Goal: Information Seeking & Learning: Learn about a topic

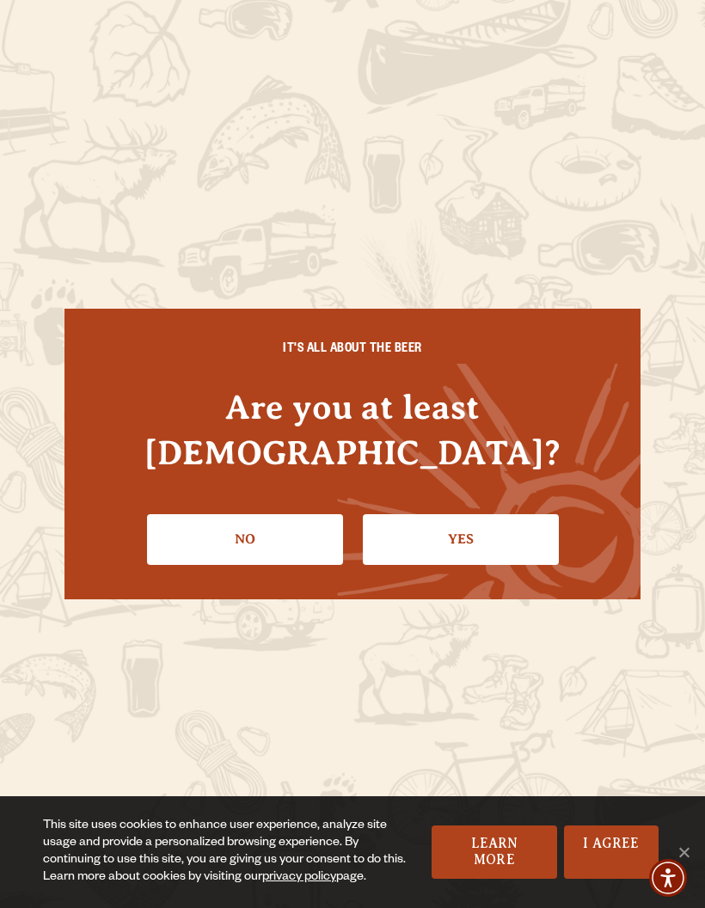
click at [503, 514] on link "Yes" at bounding box center [461, 539] width 196 height 50
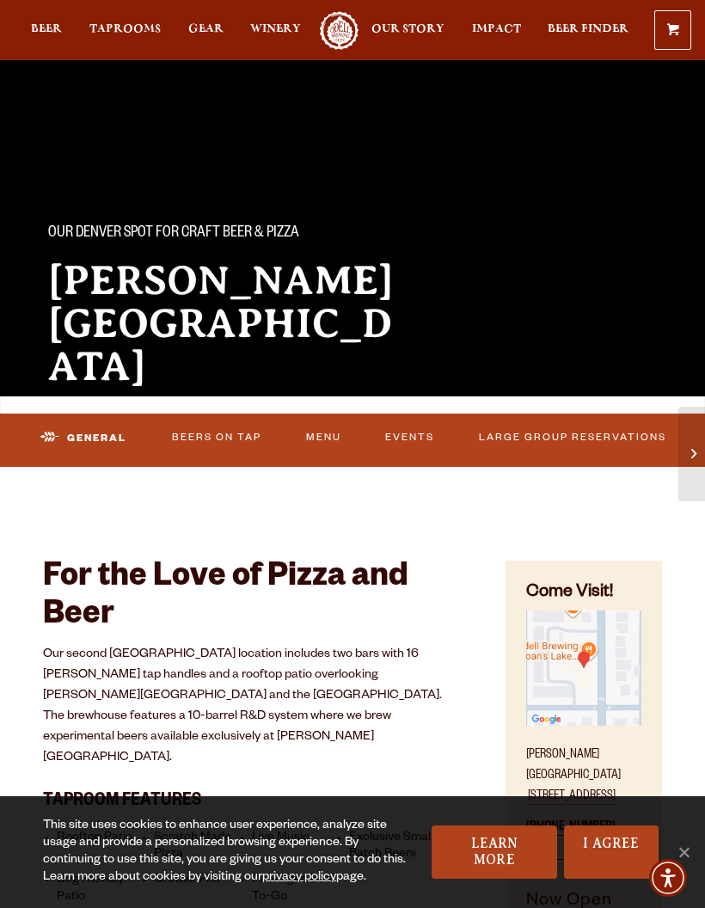
click at [225, 437] on link "Beers On Tap" at bounding box center [217, 438] width 101 height 36
click at [230, 438] on link "Beers On Tap" at bounding box center [202, 438] width 132 height 40
click at [217, 440] on link "Beers On Tap" at bounding box center [196, 436] width 101 height 36
click at [225, 447] on link "Beers On Tap" at bounding box center [202, 438] width 132 height 40
click at [127, 36] on span "Taprooms" at bounding box center [124, 29] width 71 height 14
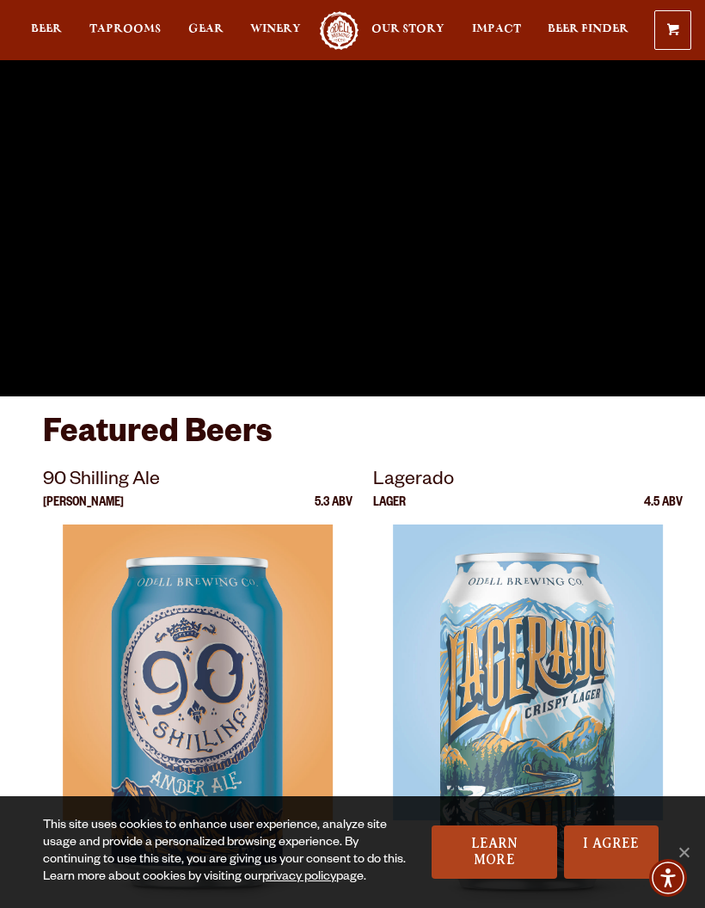
click at [135, 30] on span "Taprooms" at bounding box center [124, 29] width 71 height 14
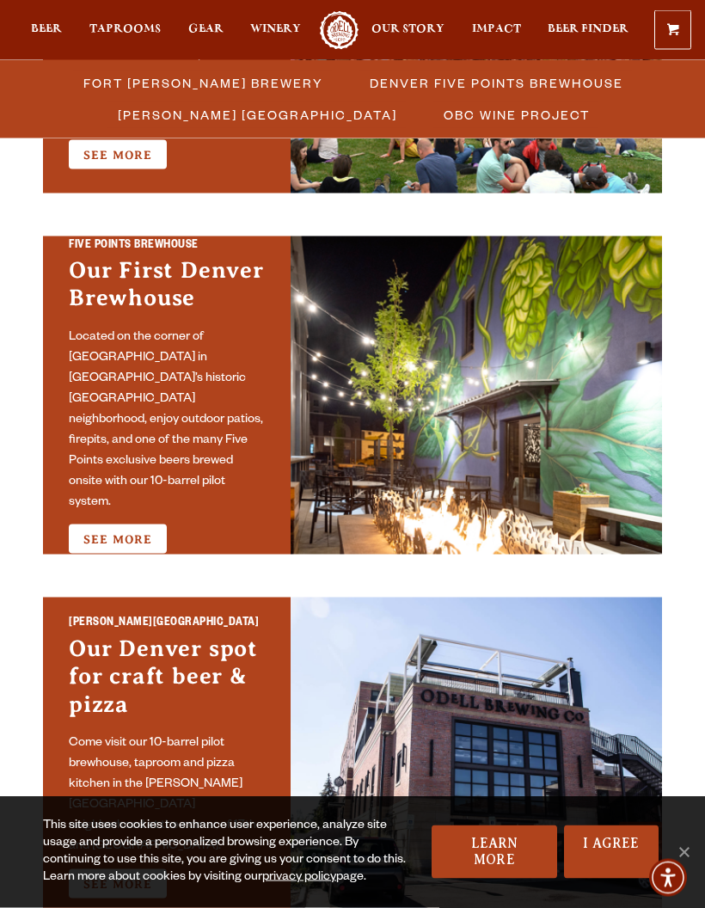
scroll to position [797, 0]
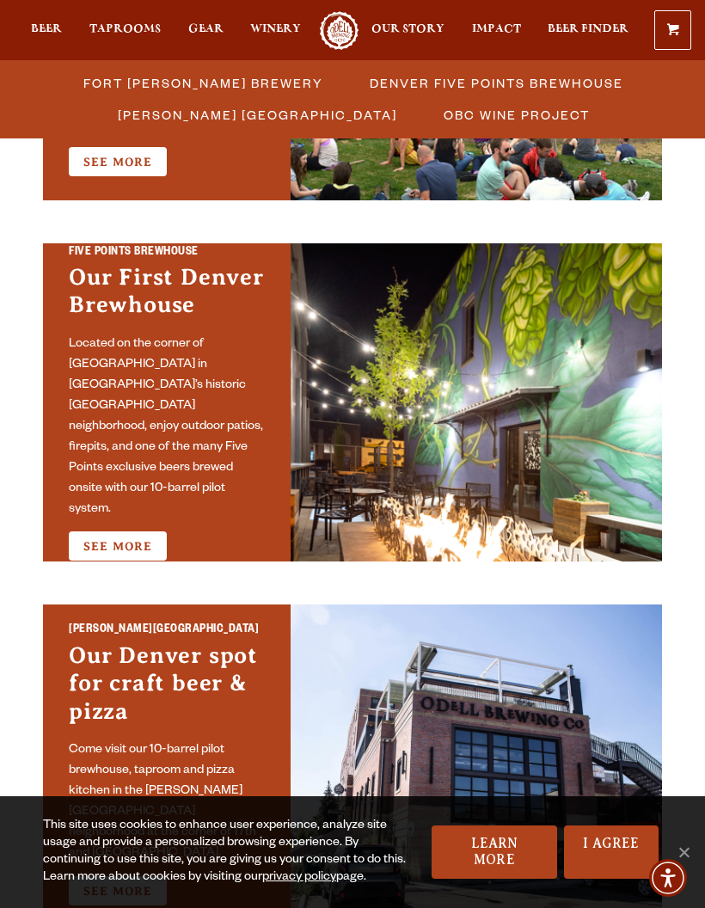
click at [135, 534] on link "See More" at bounding box center [118, 545] width 98 height 29
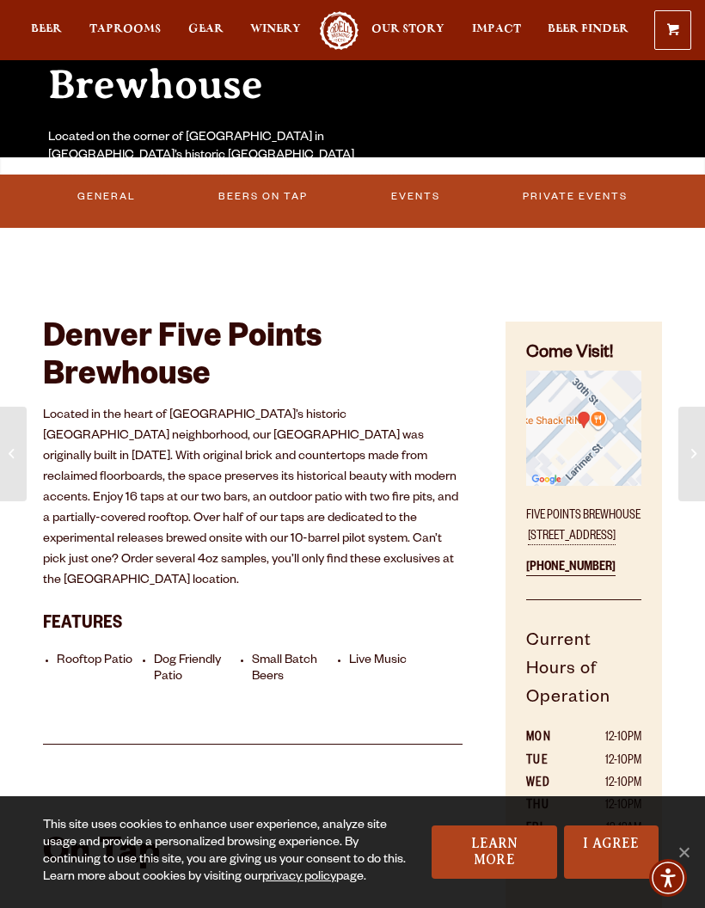
scroll to position [245, 0]
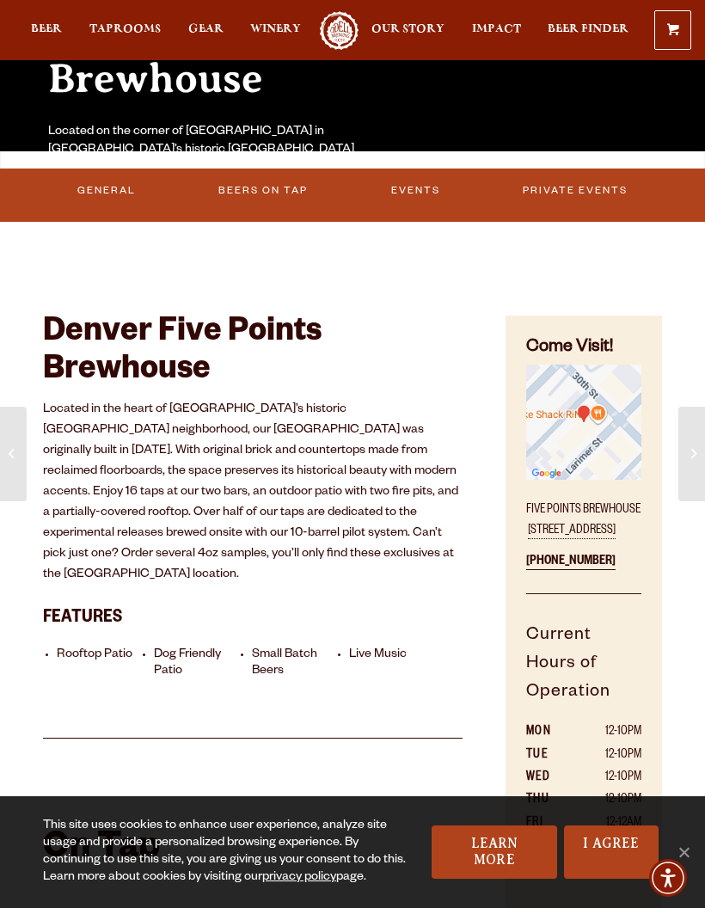
click at [287, 186] on link "Beers on Tap" at bounding box center [263, 191] width 101 height 36
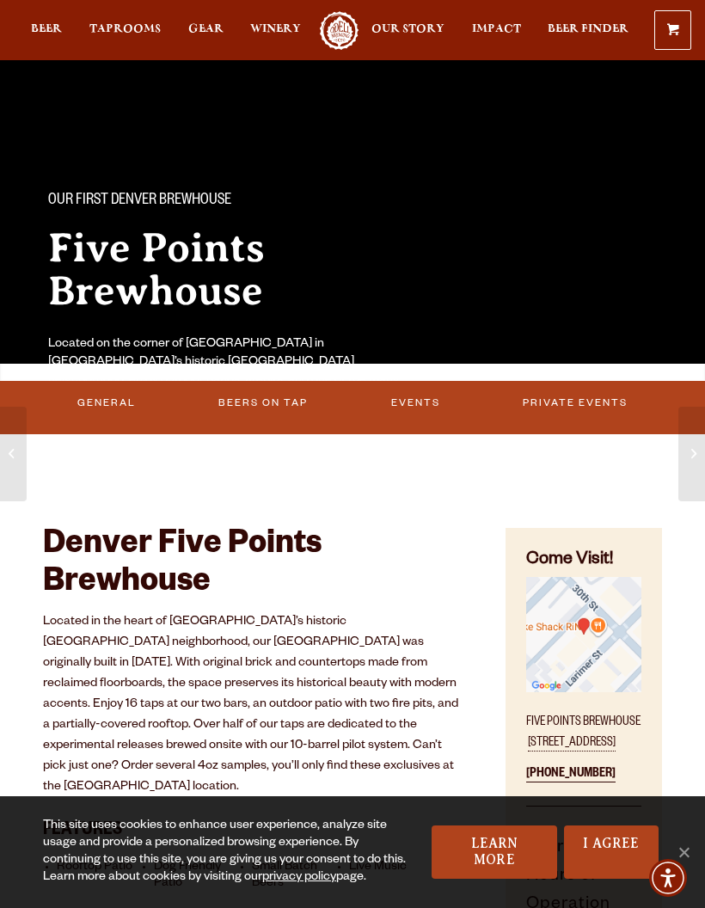
scroll to position [0, 0]
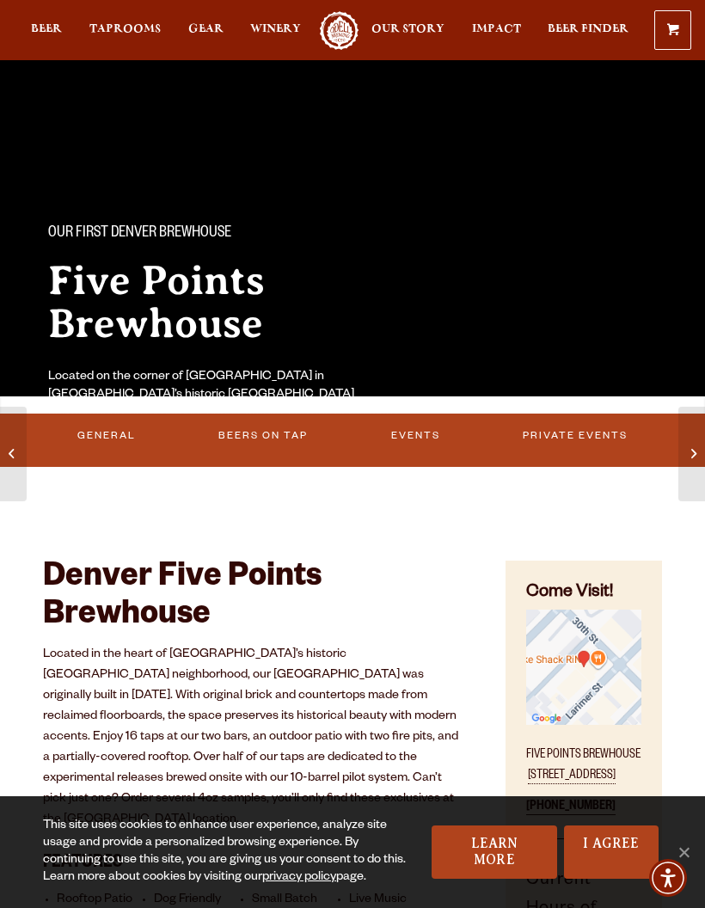
click at [132, 36] on span "Taprooms" at bounding box center [124, 29] width 71 height 14
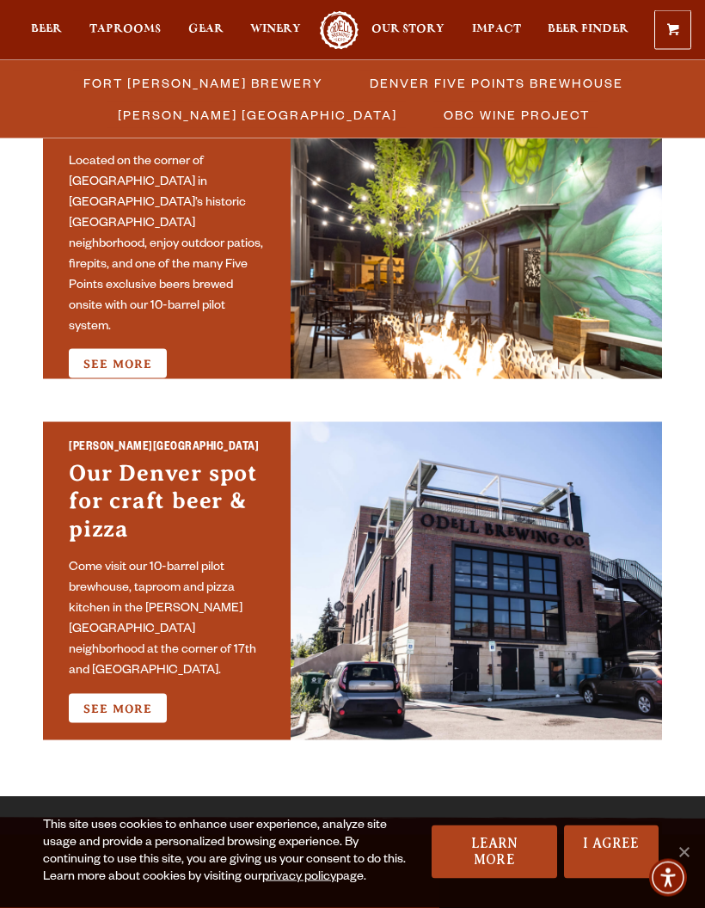
scroll to position [980, 0]
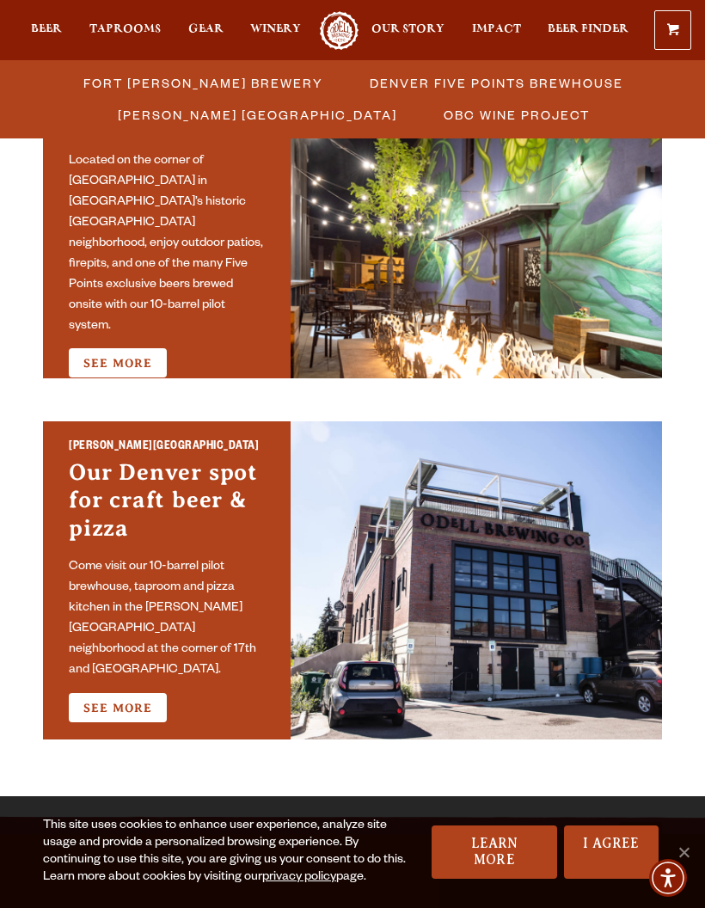
click at [138, 699] on link "See More" at bounding box center [118, 707] width 98 height 29
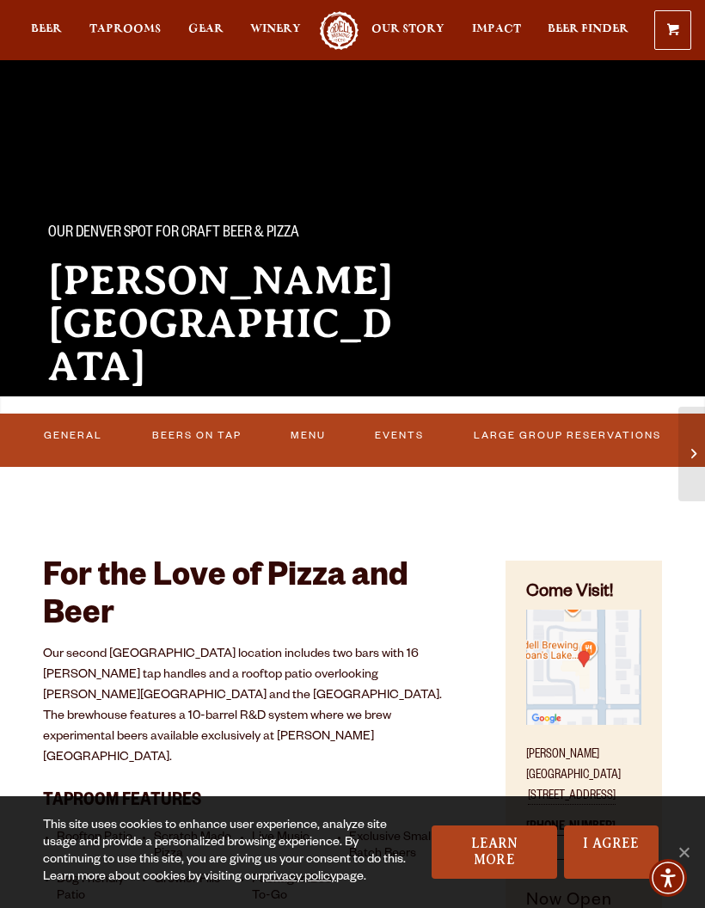
click at [215, 431] on link "Beers On Tap" at bounding box center [196, 436] width 101 height 36
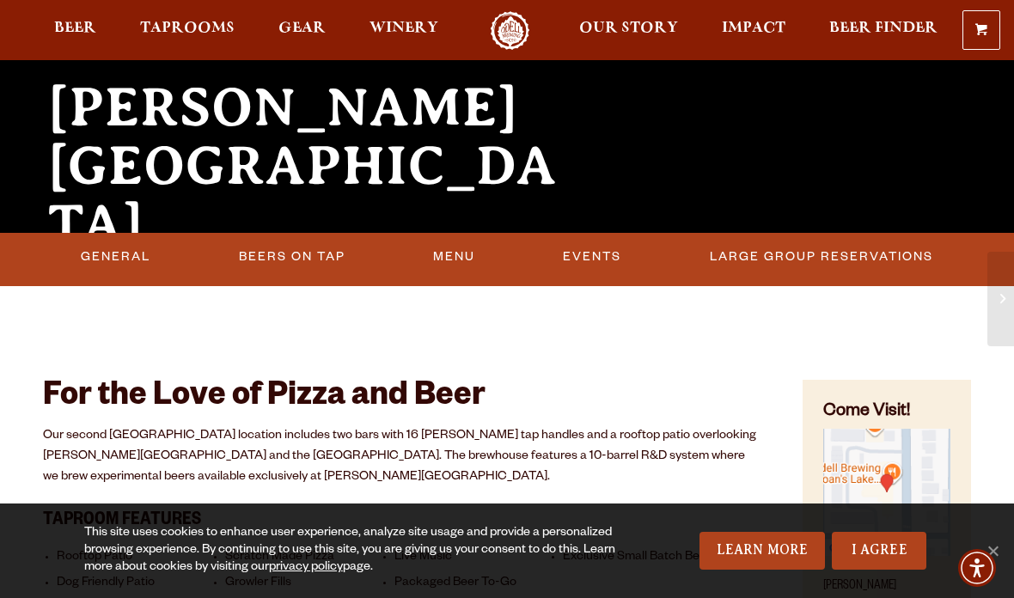
scroll to position [177, 0]
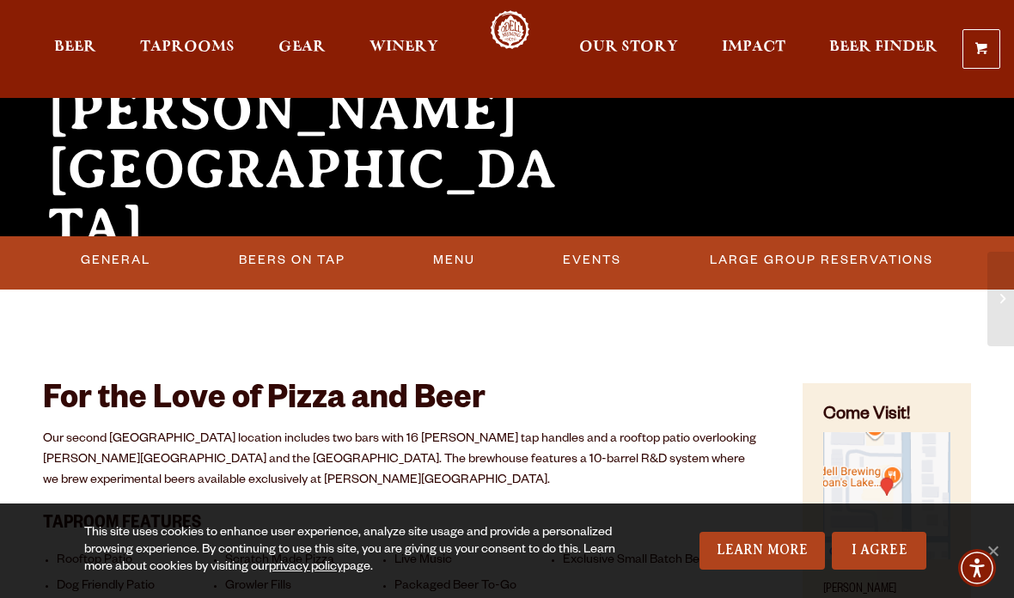
click at [318, 261] on link "Beers On Tap" at bounding box center [292, 261] width 120 height 40
click at [333, 268] on link "Beers On Tap" at bounding box center [297, 261] width 151 height 40
click at [336, 264] on link "Beers On Tap" at bounding box center [297, 261] width 151 height 40
click at [336, 260] on link "Beers On Tap" at bounding box center [297, 261] width 151 height 40
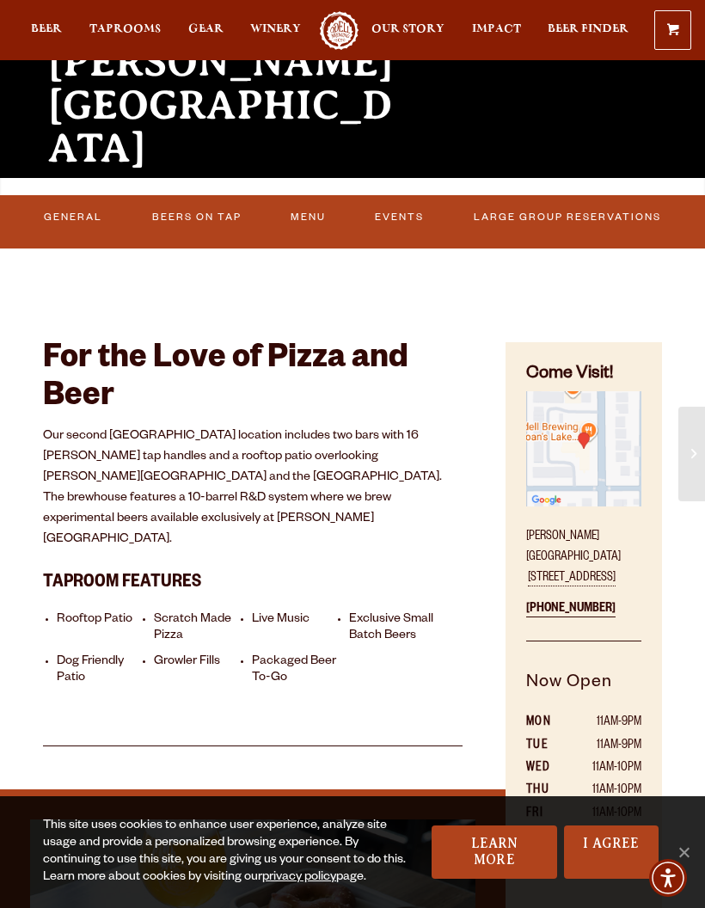
scroll to position [217, 0]
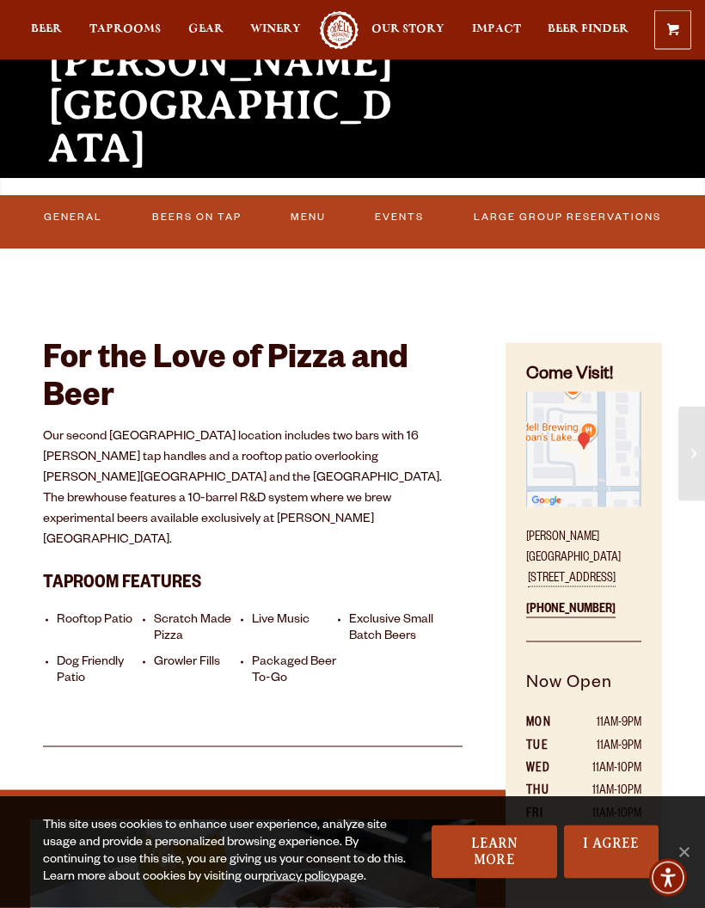
click at [593, 432] on img "Find on Google Maps (opens in a new window)" at bounding box center [583, 449] width 115 height 115
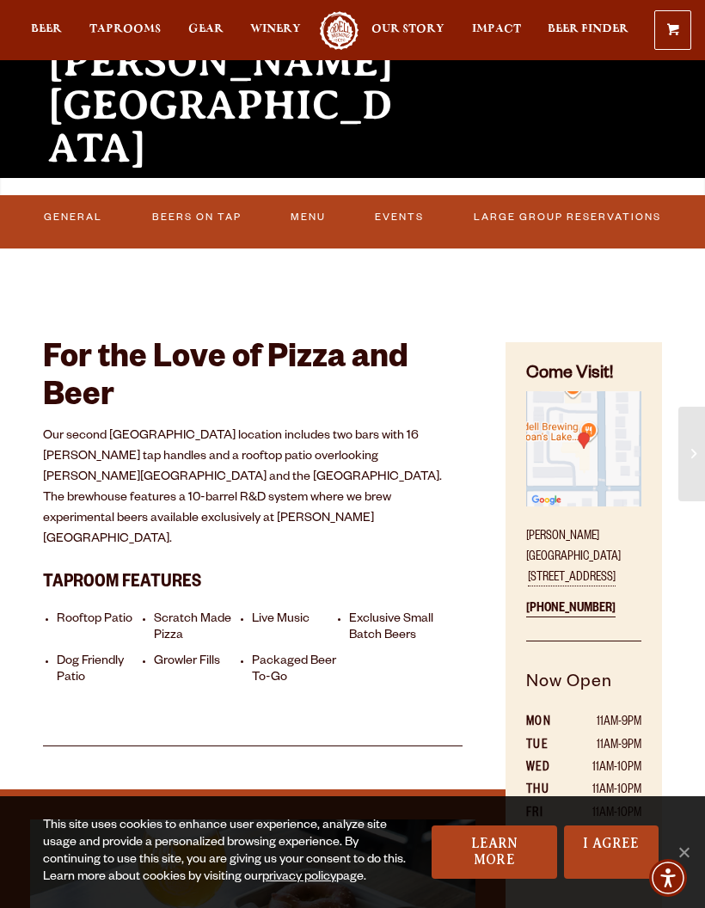
click at [299, 222] on link "Menu" at bounding box center [308, 217] width 46 height 36
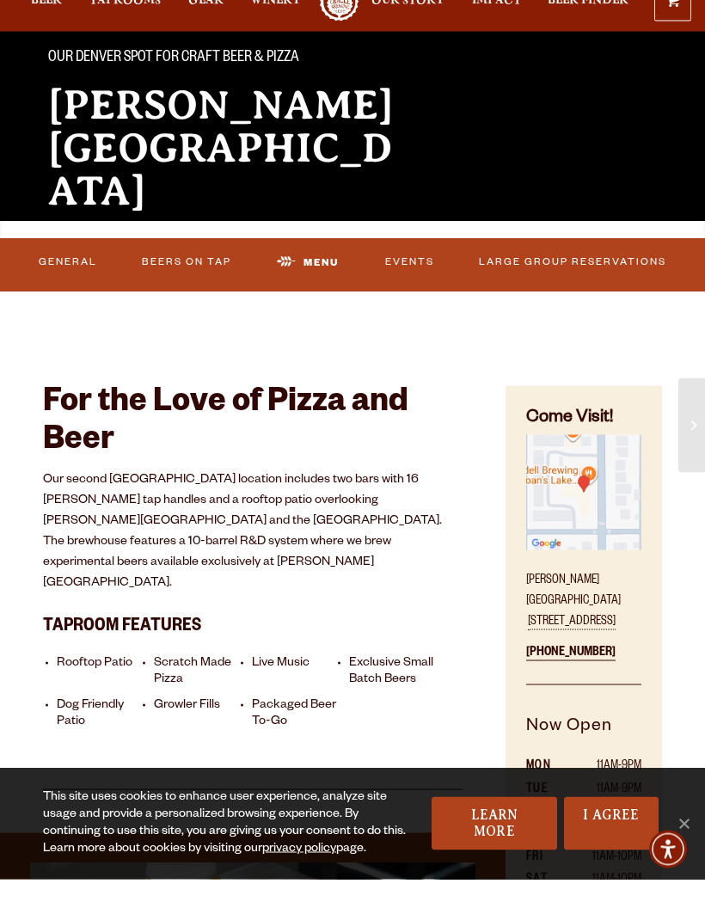
scroll to position [0, 0]
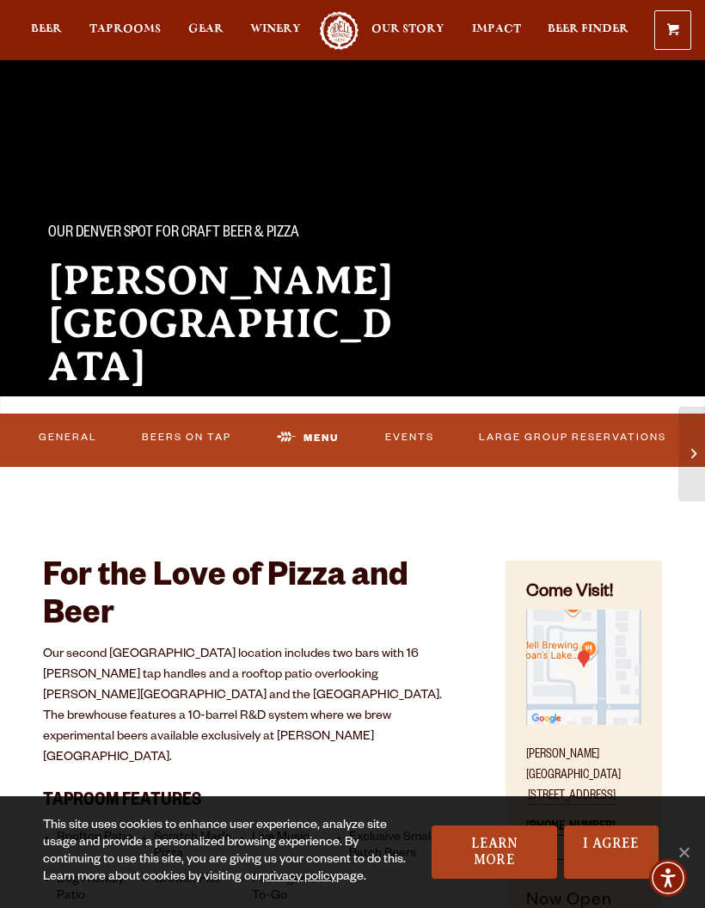
click at [140, 30] on span "Taprooms" at bounding box center [124, 29] width 71 height 14
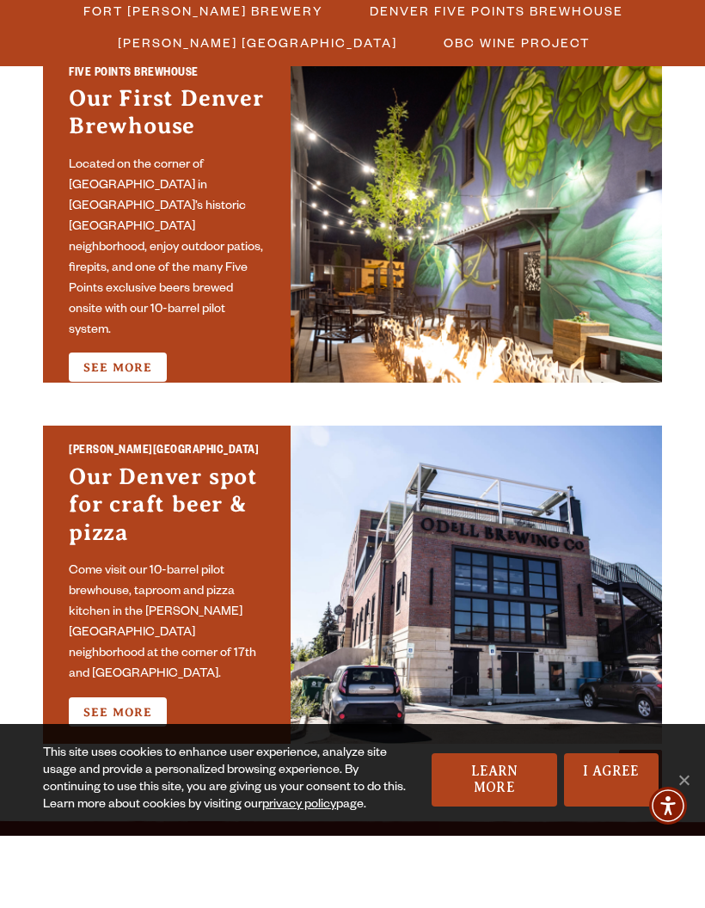
scroll to position [911, 0]
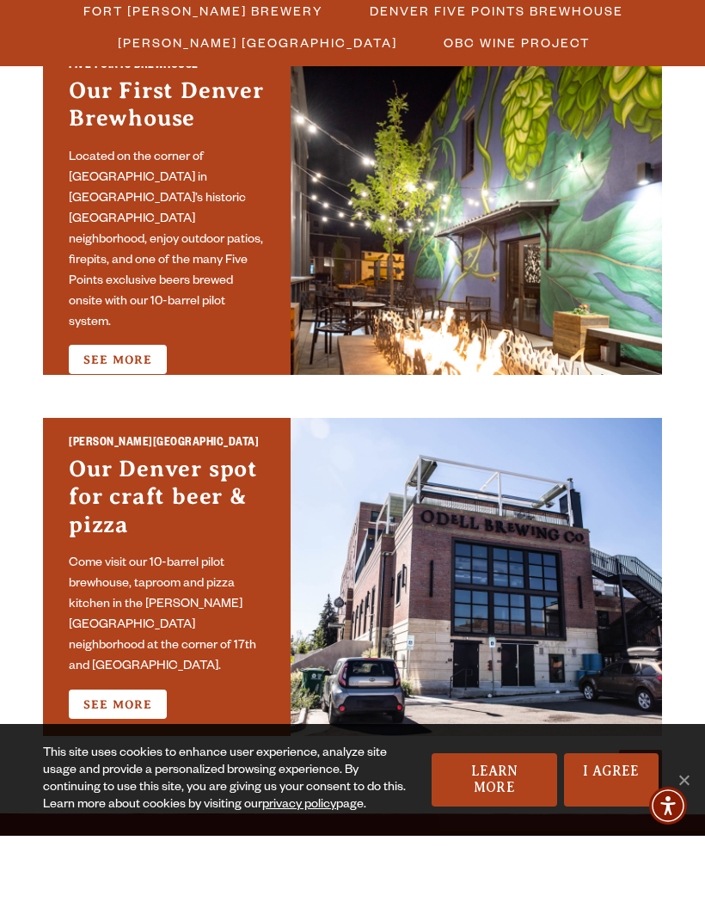
click at [130, 417] on link "See More" at bounding box center [118, 431] width 98 height 29
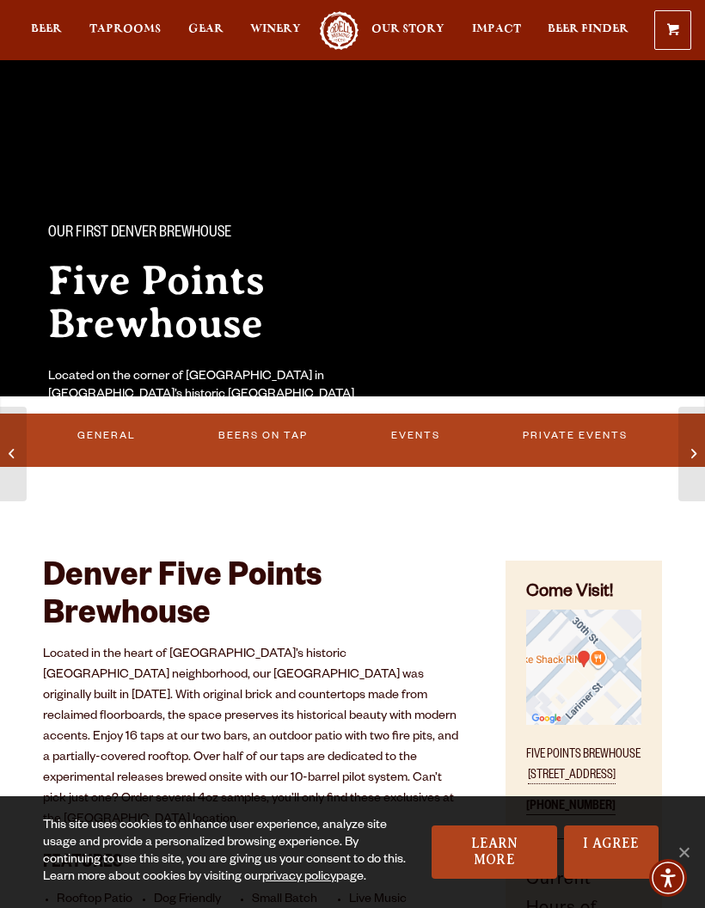
click at [695, 447] on span at bounding box center [693, 453] width 5 height 19
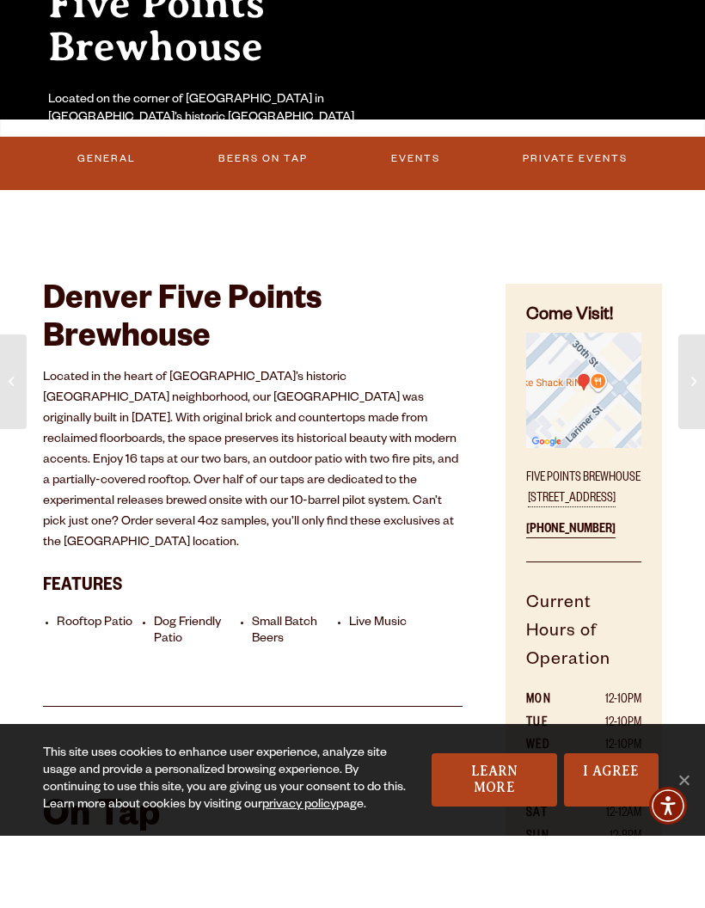
scroll to position [216, 0]
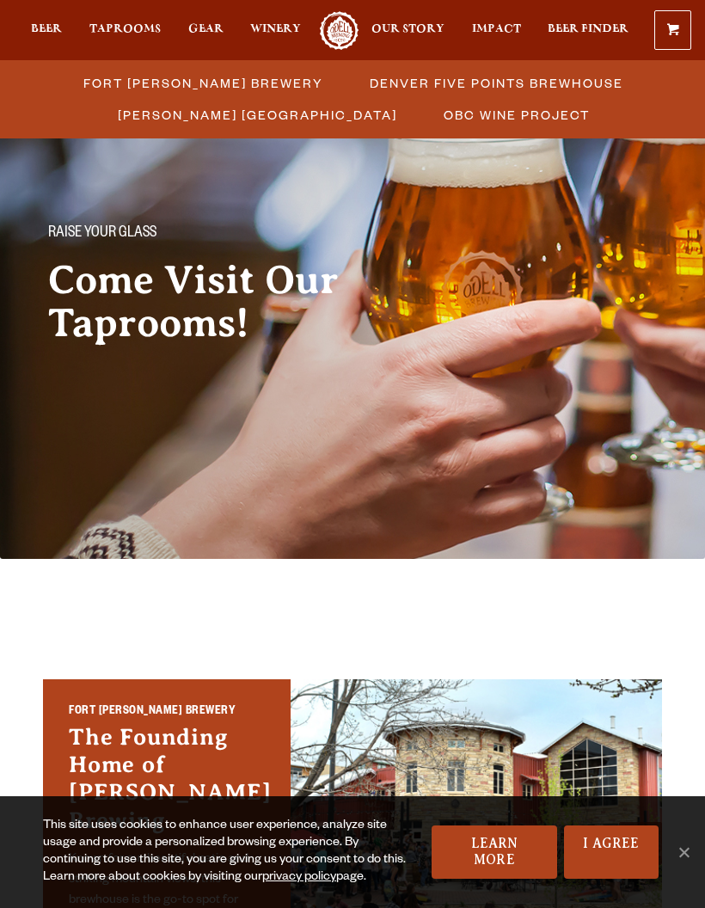
scroll to position [1052, 0]
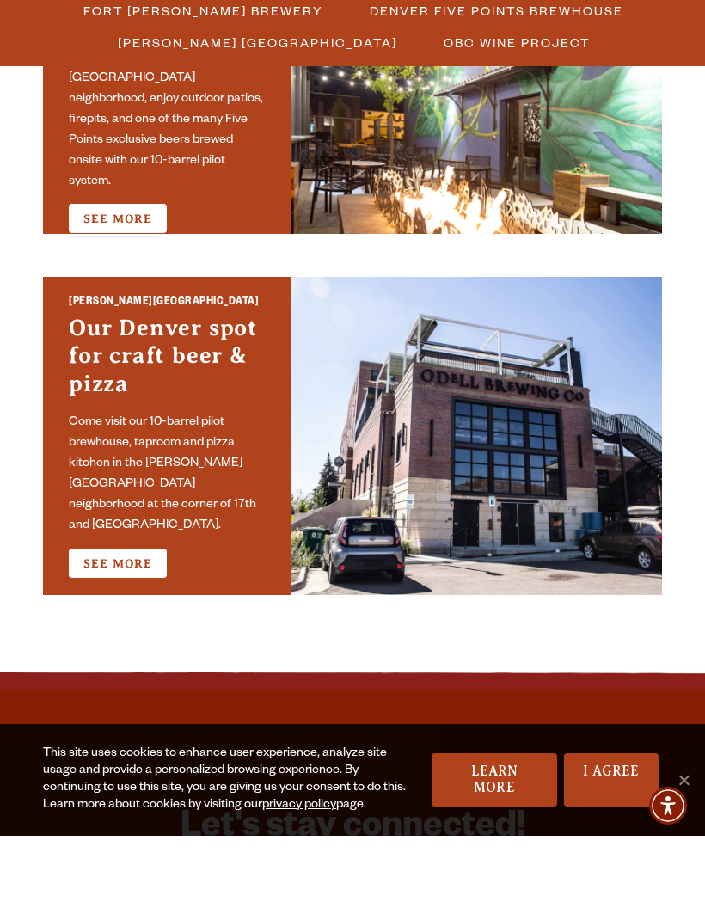
click at [142, 622] on link "See More" at bounding box center [118, 635] width 98 height 29
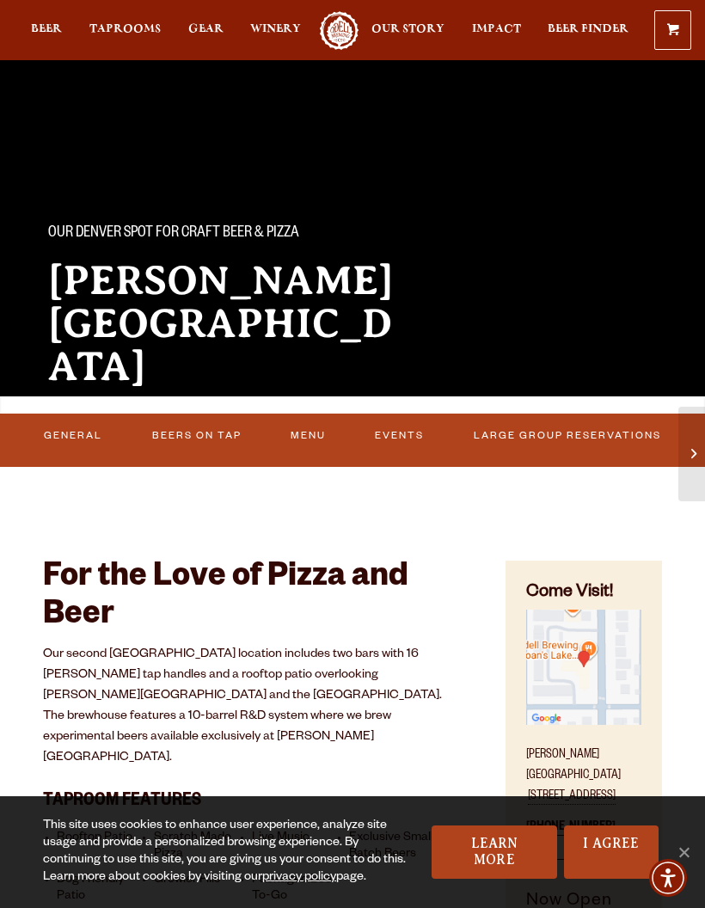
click at [209, 435] on link "Beers On Tap" at bounding box center [196, 436] width 101 height 36
click at [222, 435] on link "Beers On Tap" at bounding box center [202, 438] width 132 height 40
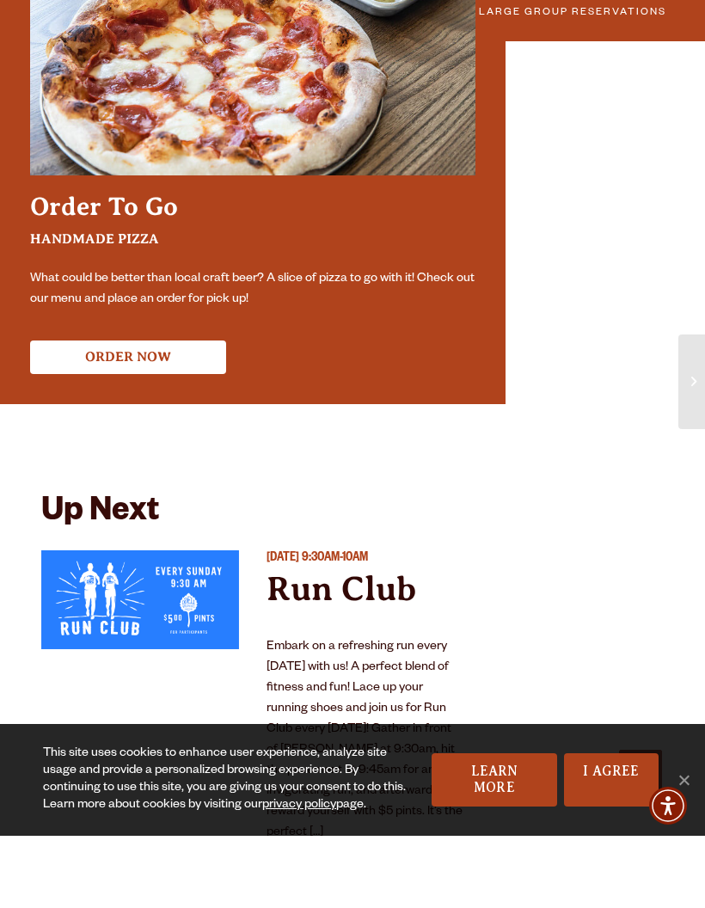
scroll to position [1118, 0]
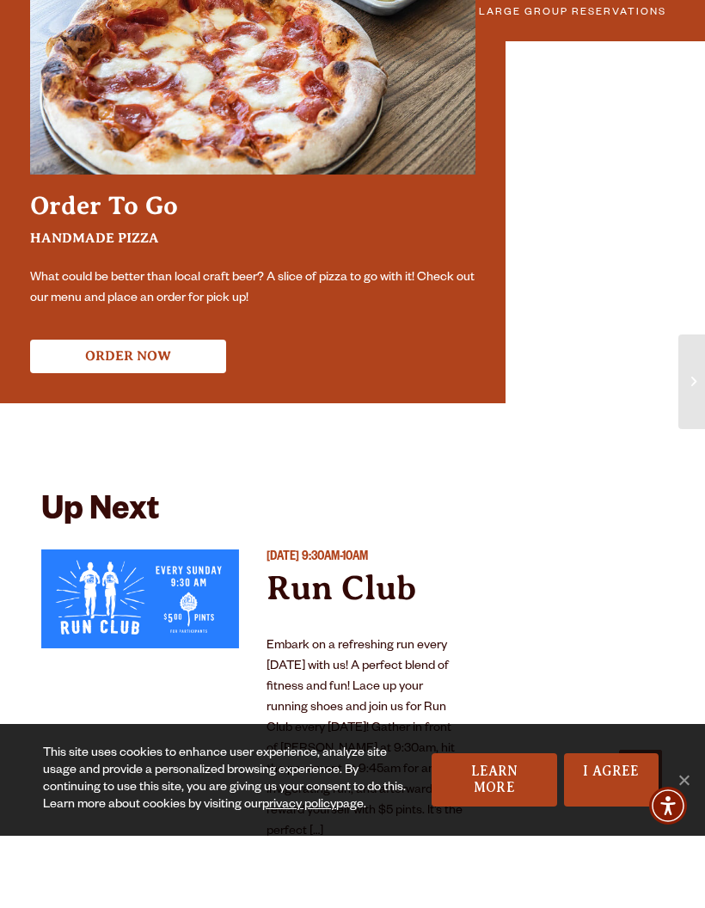
click at [600, 847] on link "I Agree" at bounding box center [611, 851] width 95 height 53
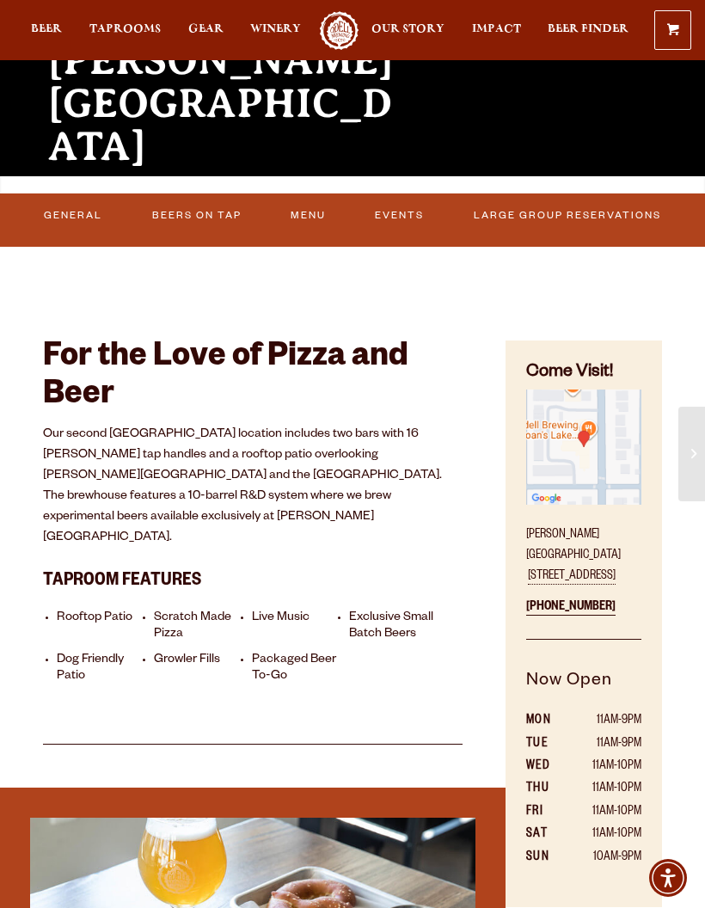
scroll to position [219, 0]
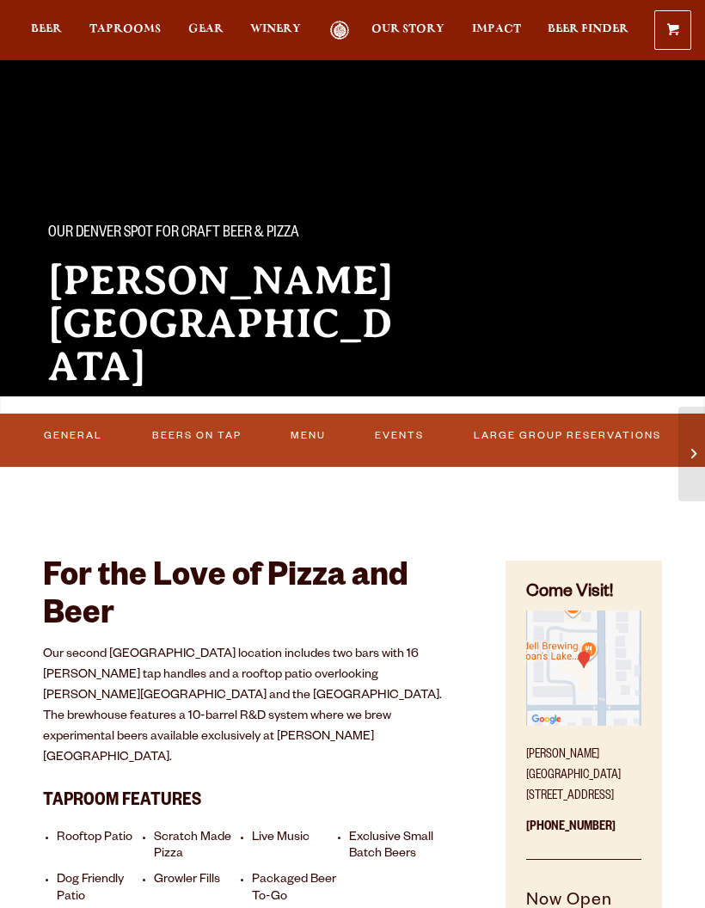
scroll to position [219, 0]
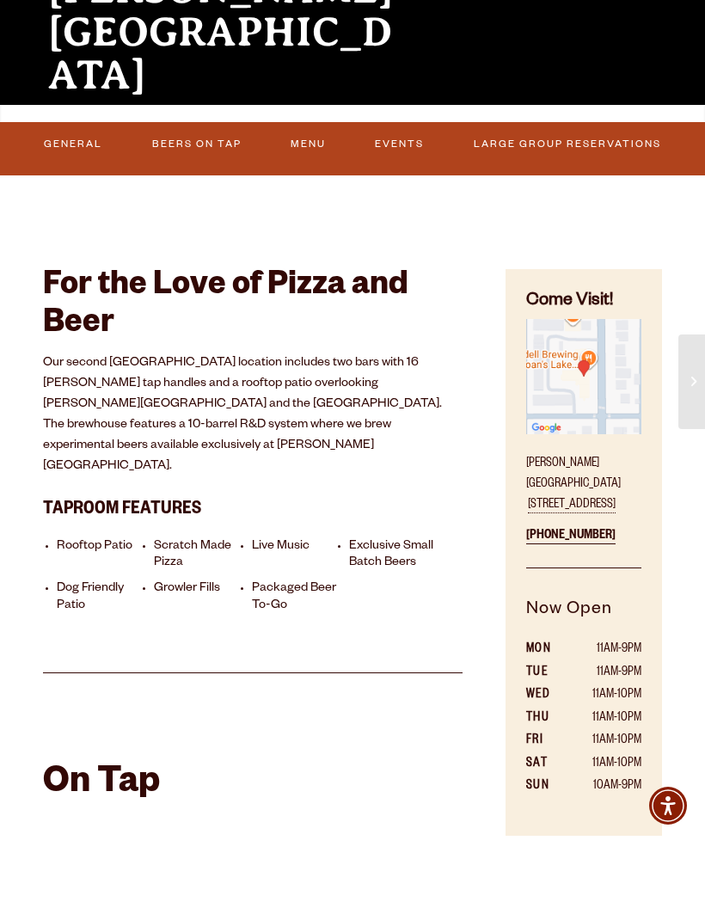
click at [211, 218] on link "Beers On Tap" at bounding box center [196, 217] width 101 height 36
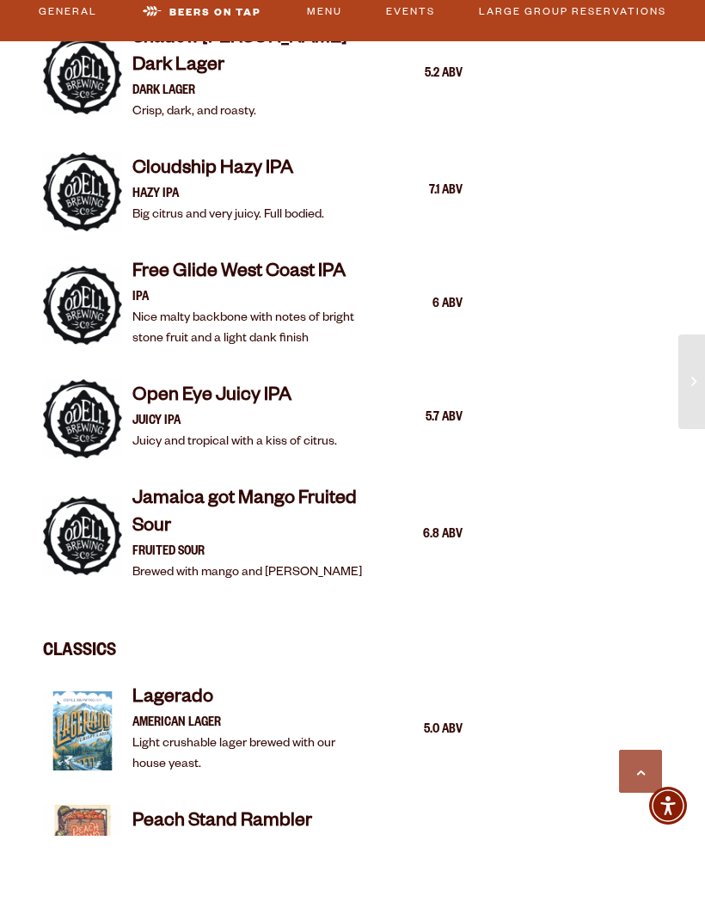
scroll to position [1775, 0]
